Goal: Download file/media

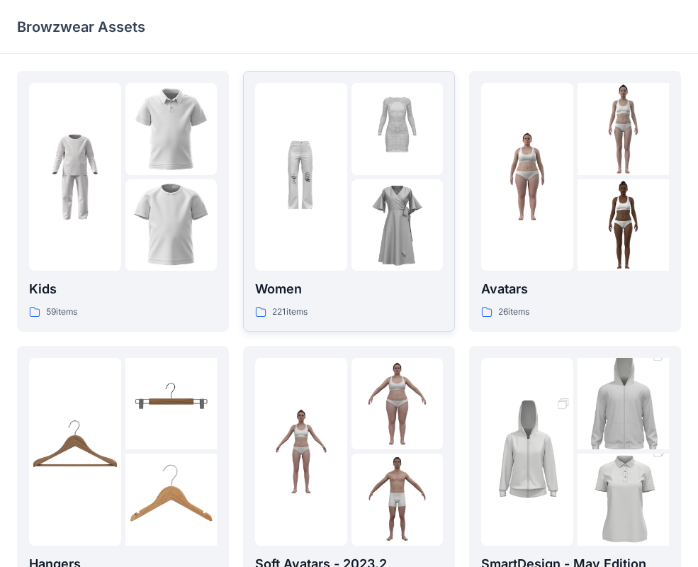
click at [378, 248] on div at bounding box center [398, 225] width 92 height 92
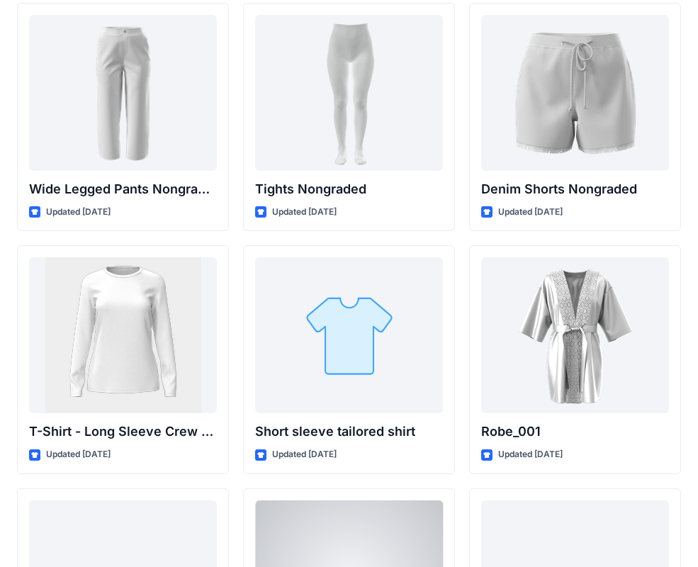
scroll to position [15121, 0]
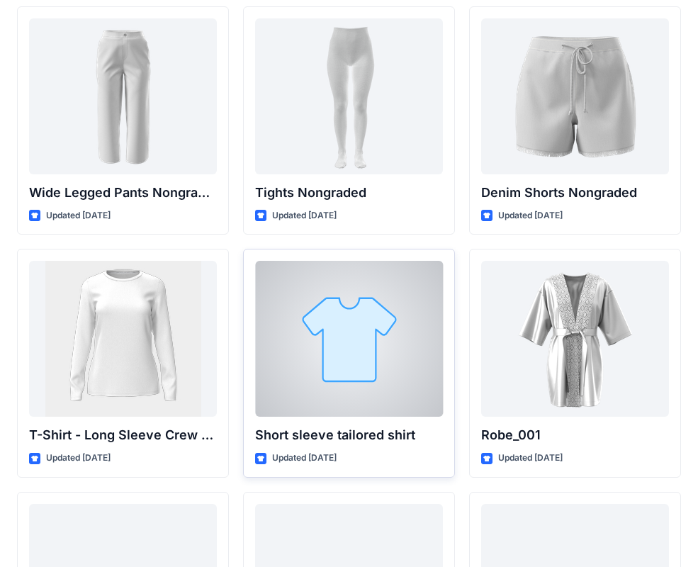
click at [345, 342] on div at bounding box center [349, 339] width 188 height 156
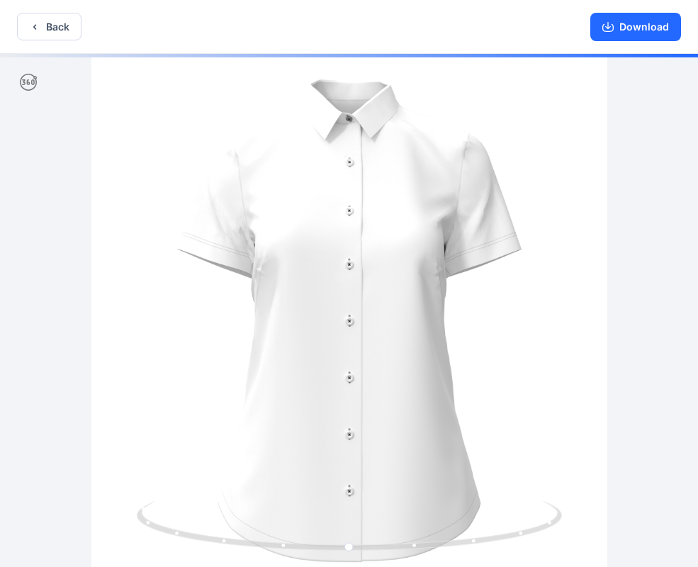
click at [30, 21] on icon "button" at bounding box center [34, 26] width 11 height 11
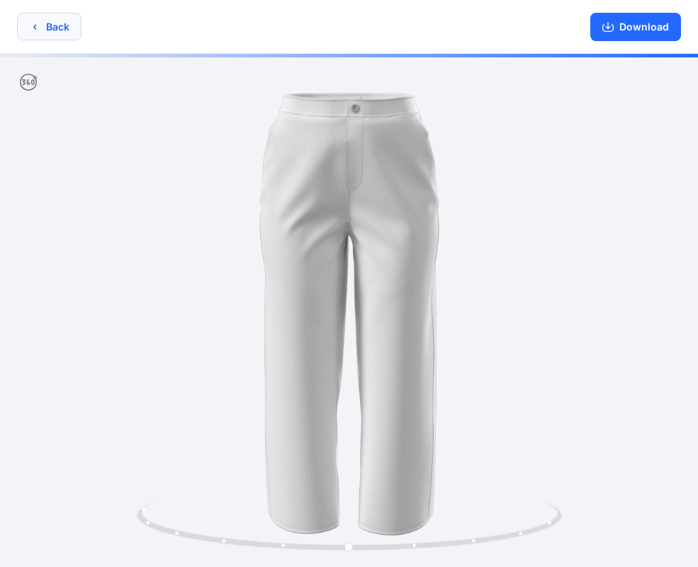
click at [50, 35] on button "Back" at bounding box center [49, 27] width 65 height 28
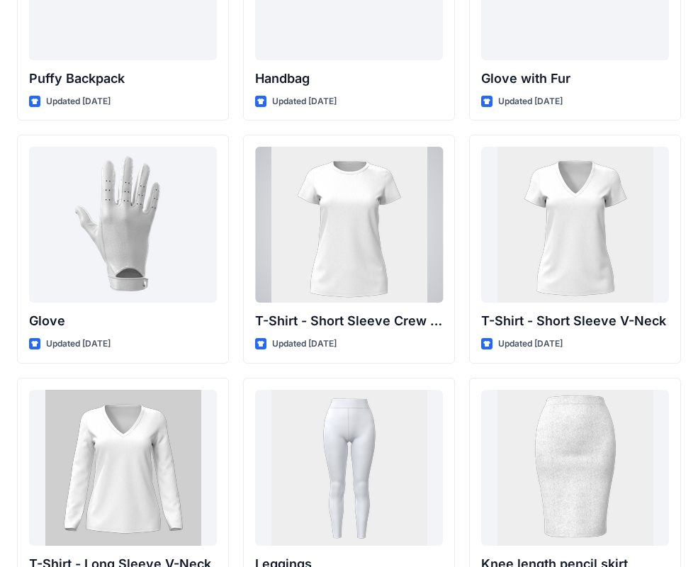
scroll to position [11099, 0]
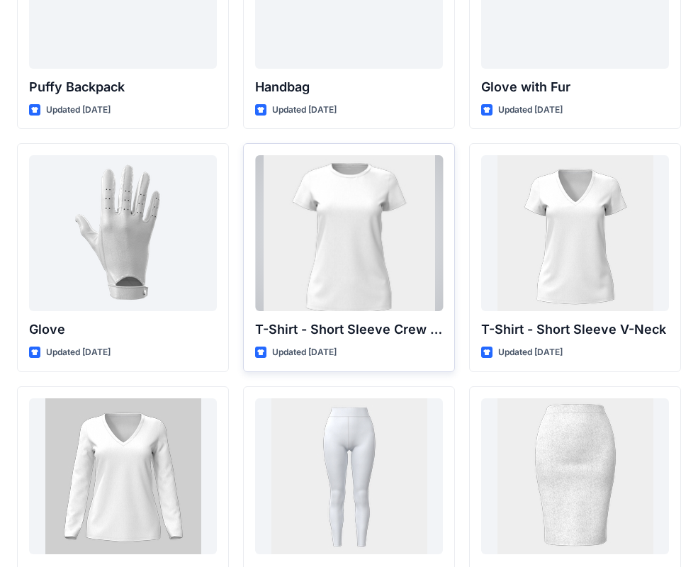
click at [306, 251] on div at bounding box center [349, 233] width 188 height 156
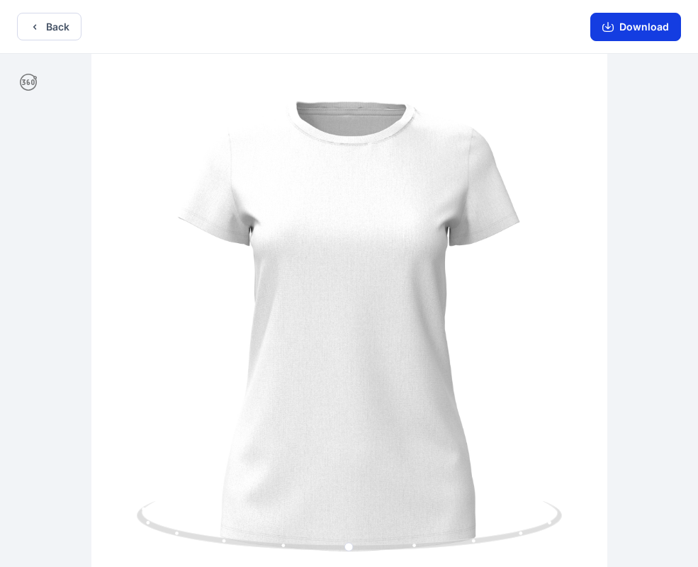
click at [641, 30] on button "Download" at bounding box center [636, 27] width 91 height 28
click at [643, 28] on button "Download" at bounding box center [636, 27] width 91 height 28
